Goal: Information Seeking & Learning: Learn about a topic

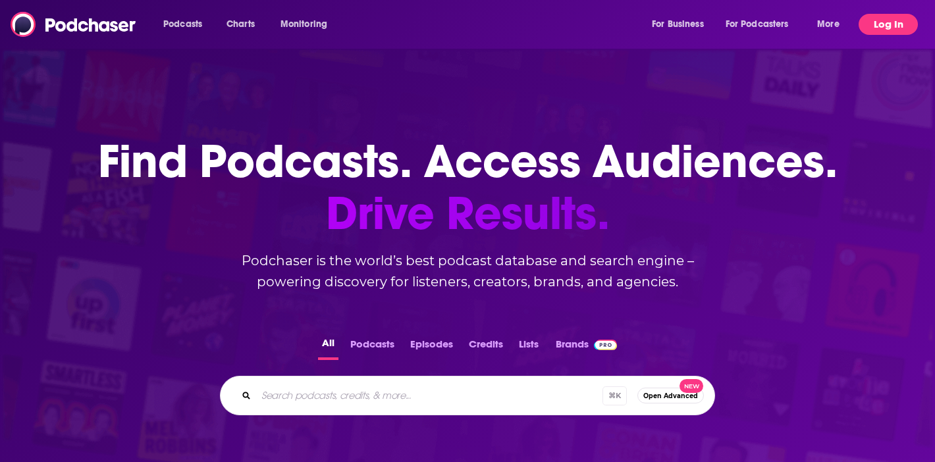
click at [883, 30] on button "Log In" at bounding box center [888, 24] width 59 height 21
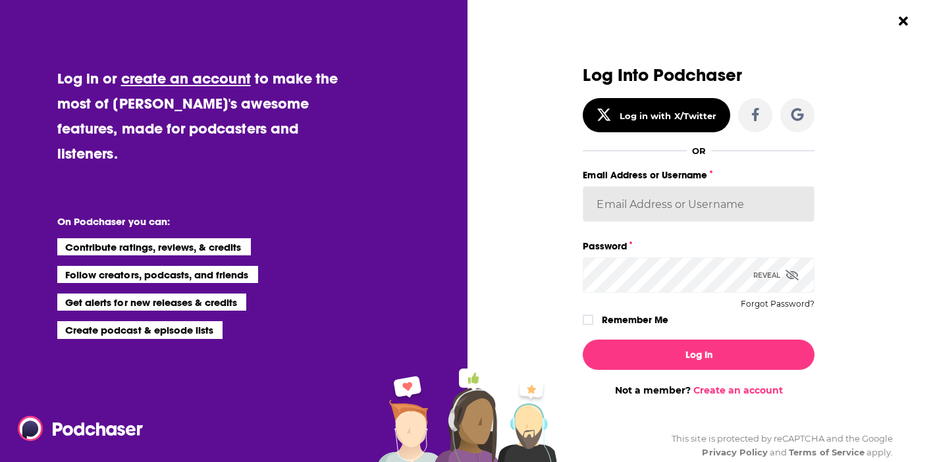
click at [736, 197] on input "Email Address or Username" at bounding box center [699, 204] width 232 height 36
type input "[EMAIL_ADDRESS][DOMAIN_NAME]"
click at [583, 340] on button "Log In" at bounding box center [699, 355] width 232 height 30
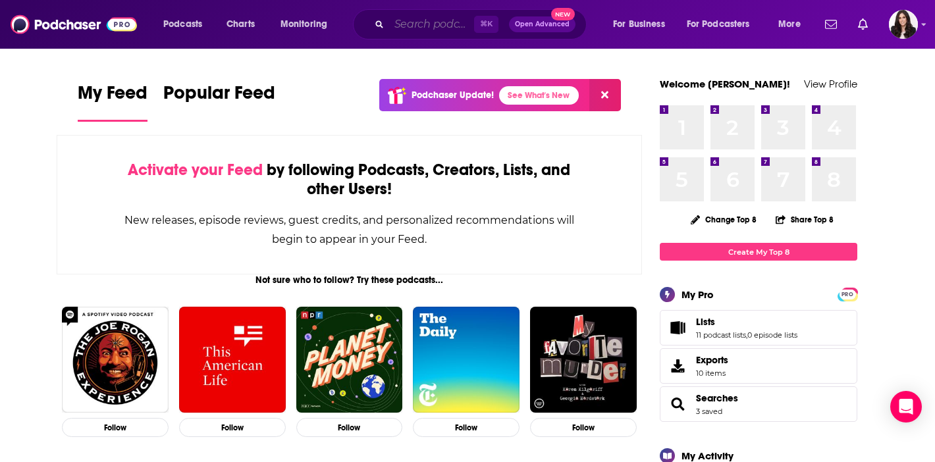
click at [422, 27] on input "Search podcasts, credits, & more..." at bounding box center [431, 24] width 85 height 21
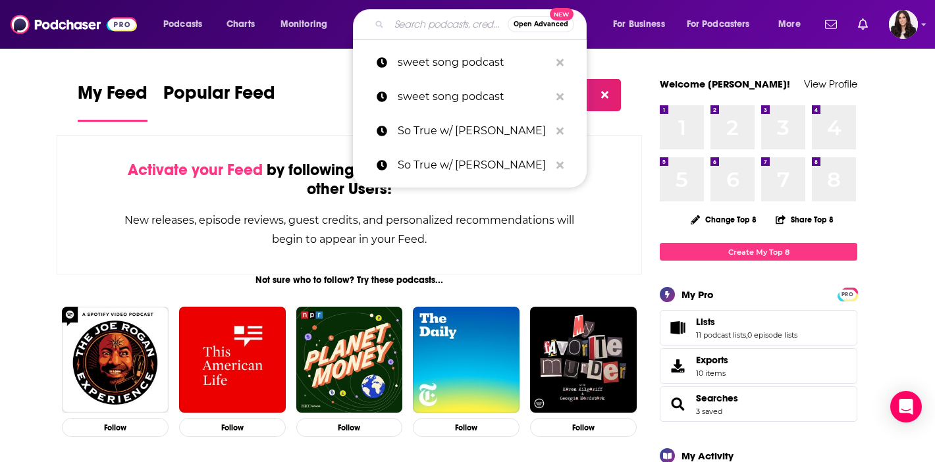
paste input "Life Sci Fantastic with [PERSON_NAME]"
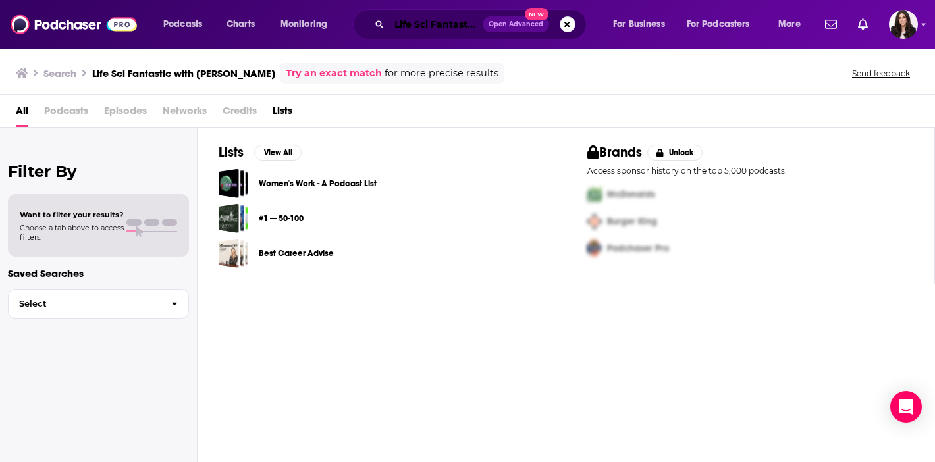
click at [412, 24] on input "Life Sci Fantastic with [PERSON_NAME]" at bounding box center [436, 24] width 94 height 21
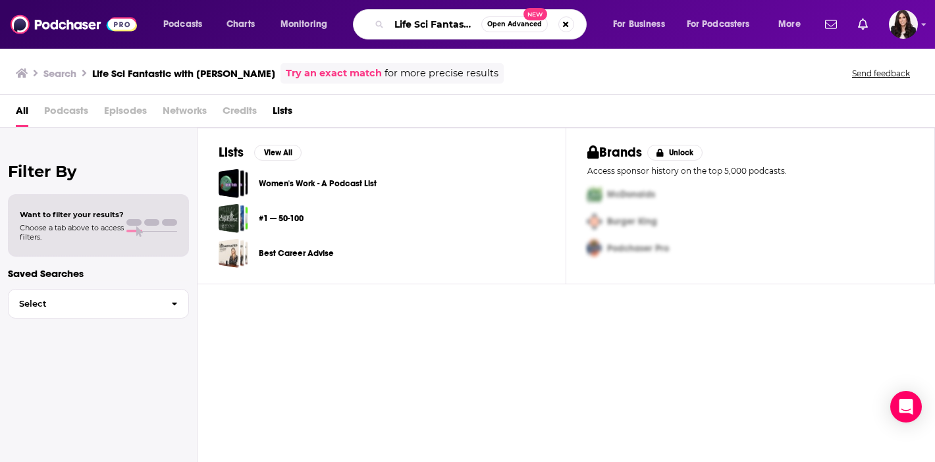
click at [459, 21] on input "Life Sci Fantastic with [PERSON_NAME]" at bounding box center [435, 24] width 92 height 21
drag, startPoint x: 437, startPoint y: 26, endPoint x: 528, endPoint y: 22, distance: 91.0
click at [527, 24] on div "Life Sci Fantastic with [PERSON_NAME] Open Advanced New" at bounding box center [470, 24] width 234 height 30
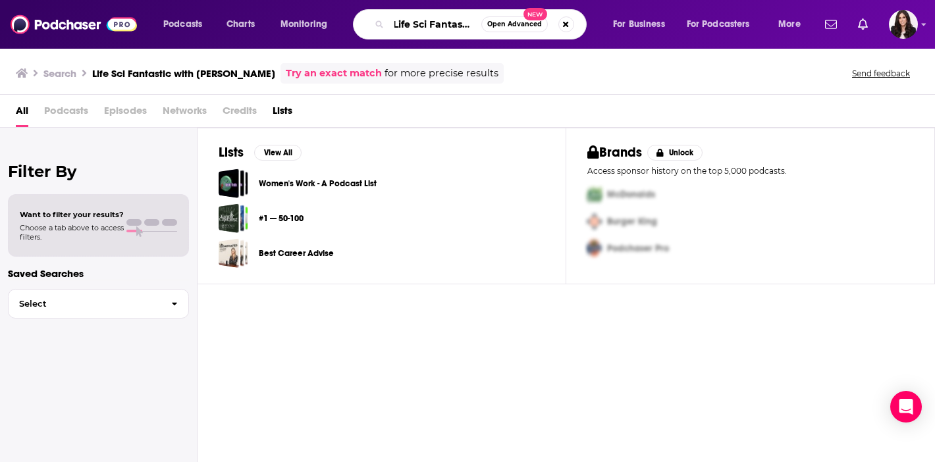
type input "Life Sci Fantastic"
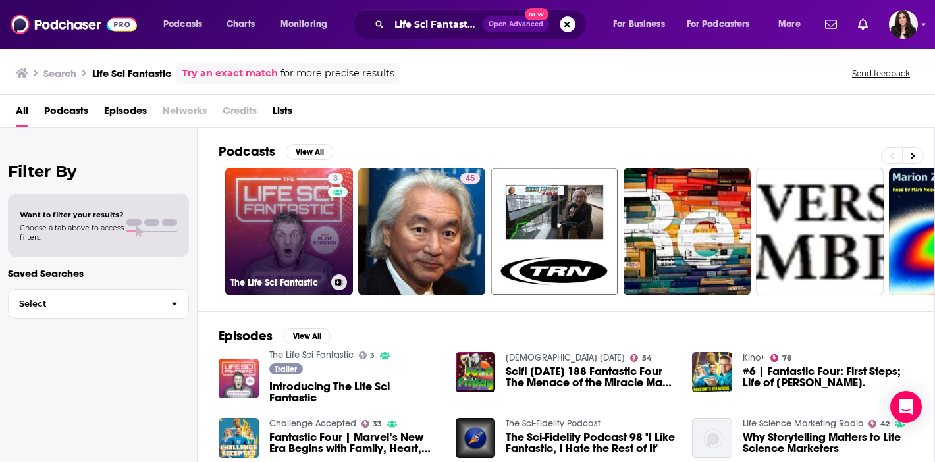
click at [289, 229] on link "3 The Life Sci Fantastic" at bounding box center [289, 232] width 128 height 128
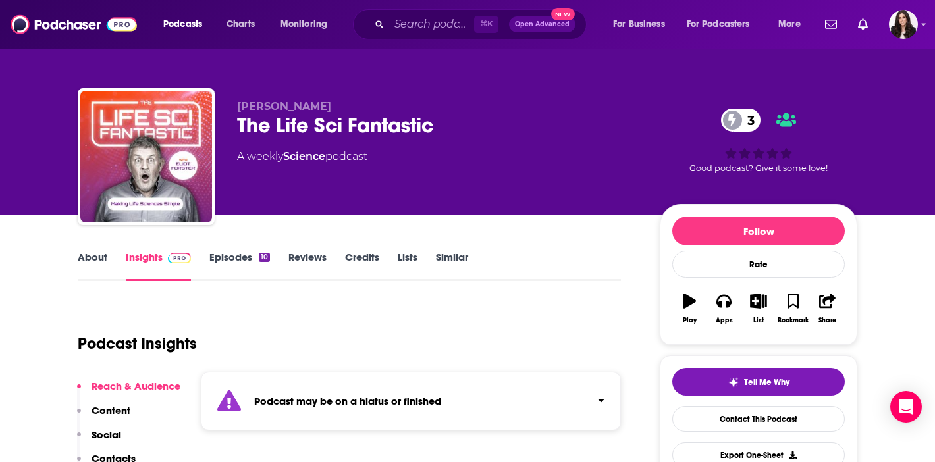
click at [88, 254] on link "About" at bounding box center [93, 266] width 30 height 30
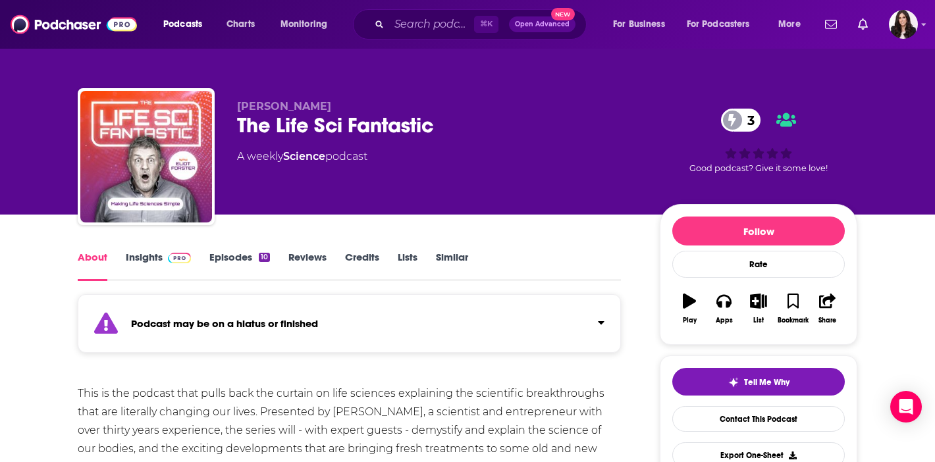
click at [300, 257] on link "Reviews" at bounding box center [308, 266] width 38 height 30
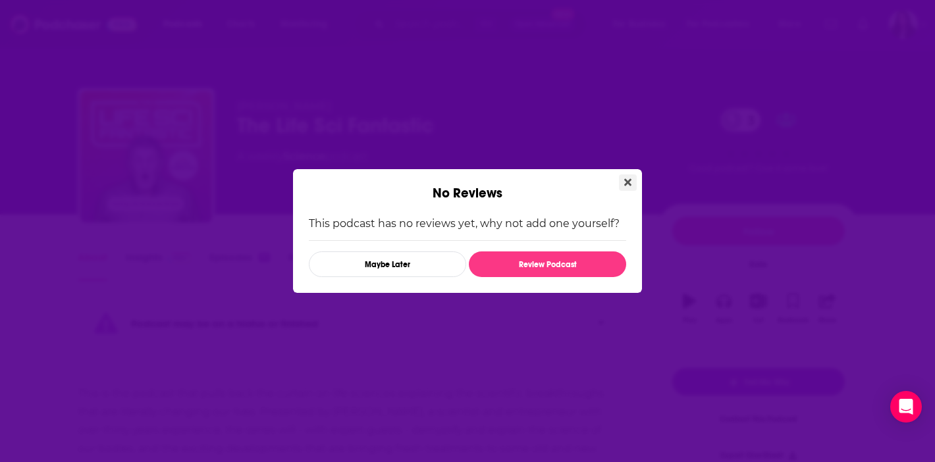
click at [631, 181] on icon "Close" at bounding box center [627, 182] width 7 height 11
